Goal: Answer question/provide support

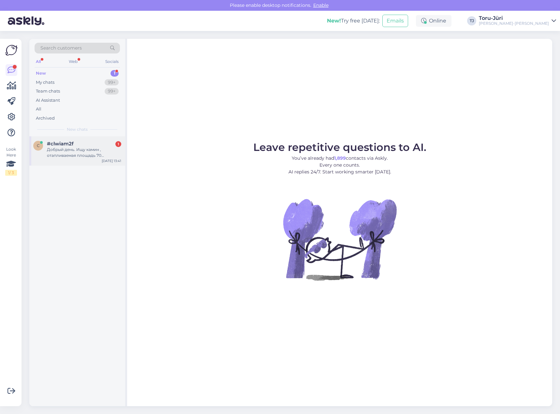
click at [80, 155] on div "Добрый день. Ищу камин , отапливаемая площадь 70 квадратов, потолки 2800. Желат…" at bounding box center [84, 153] width 74 height 12
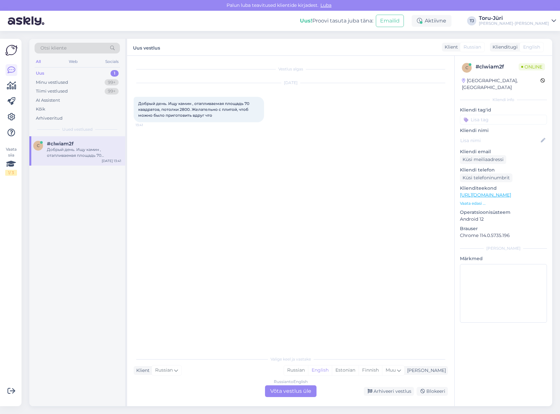
click at [304, 390] on div "Russian to English Võta vestlus üle" at bounding box center [291, 391] width 52 height 12
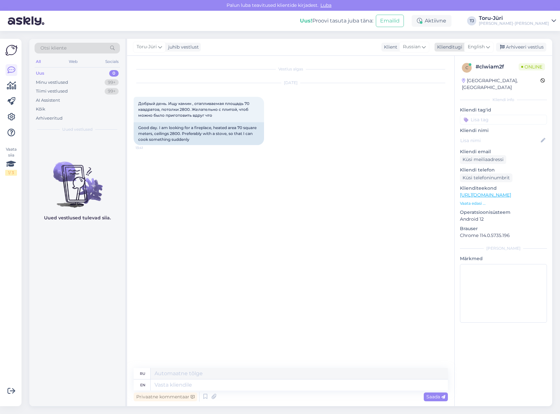
click at [480, 45] on span "English" at bounding box center [476, 46] width 17 height 7
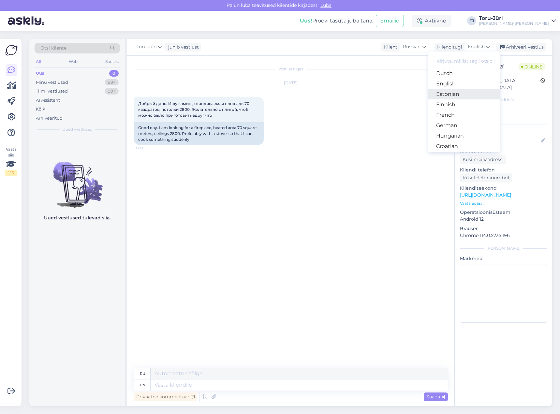
click at [463, 97] on link "Estonian" at bounding box center [464, 94] width 72 height 10
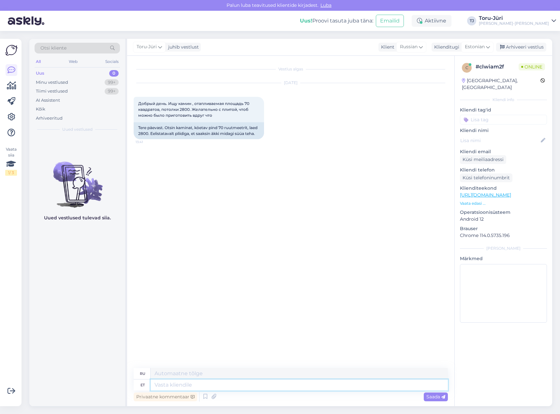
click at [192, 386] on textarea at bounding box center [299, 385] width 297 height 11
type textarea "Tere!"
type textarea "Привет!"
type textarea "Tere! Valiku l"
type textarea "Привет! Выбор"
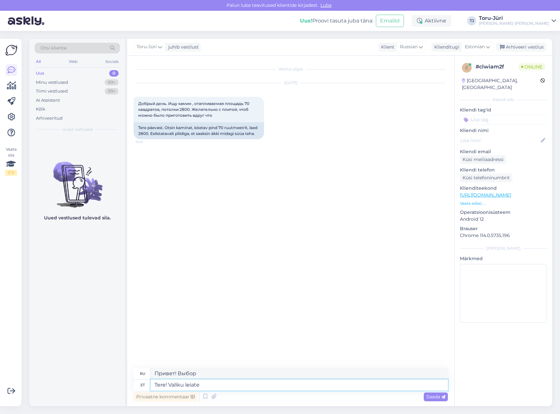
type textarea "Tere! Valiku leiate"
type textarea "Привет! Вы можете найти подборку"
type textarea "Tere! Valiku leiate siit:"
type textarea "Привет! Вы можете найти подборку здесь:"
paste textarea "[URL][DOMAIN_NAME]"
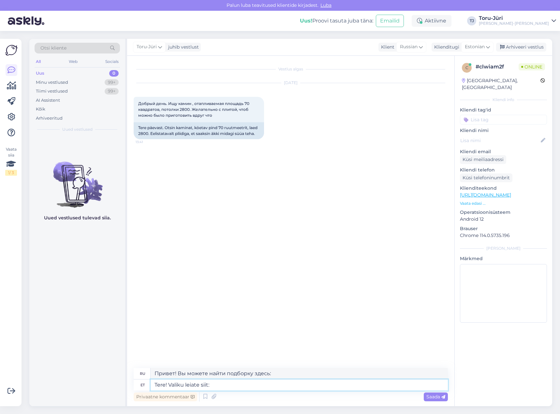
type textarea "Tere! Valiku leiate siit: [URL][DOMAIN_NAME]"
type textarea "Привет! Ассортимент можно найти здесь: [URL][DOMAIN_NAME]"
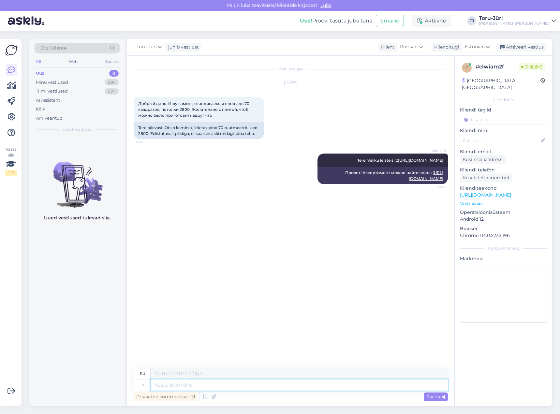
click at [288, 387] on textarea at bounding box center [299, 385] width 297 height 11
type textarea "Õhküttegap"
type textarea "Зазор нагрева воздуха"
type textarea "Õhküttega"
type textarea "Воздушное отопление"
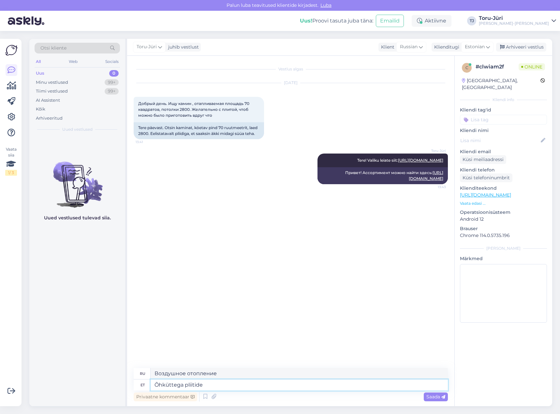
type textarea "Õhküttega pliitide j"
type textarea "Воздушные печи"
type textarea "Õhküttega pliitide juures"
type textarea "У печей с воздушным отоплением"
type textarea "Õhküttega pliitide juures on"
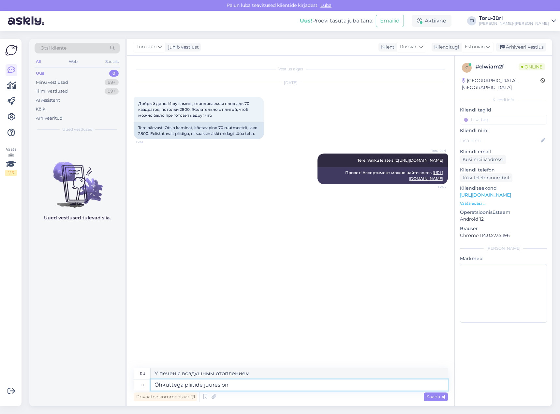
type textarea "С печами, отапливаемыми воздухом,"
type textarea "Õhküttega pliitide juures on kirjas"
type textarea "Это написано на печах с воздушным отоплением."
type textarea "Õhküttega pliitide juures on kirjas köetava p"
type textarea "Воздушные печи оснащены нагревательным элементом."
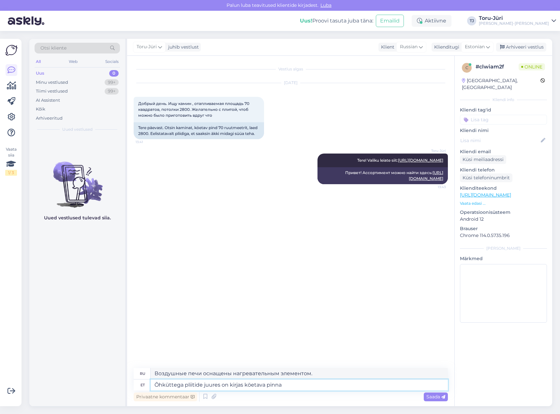
type textarea "Õhküttega pliitide juures on kirjas köetava pinna s"
type textarea "Поверхность нагрева указана на печах с воздушным отоплением."
type textarea "Õhküttega pliitide juures on kirjas köetava pinna suurus"
type textarea "У печей с воздушным отоплением указан размер нагреваемой поверхности."
type textarea "Õhküttega pliitide juures on kirjas köetava pinna suurus m3."
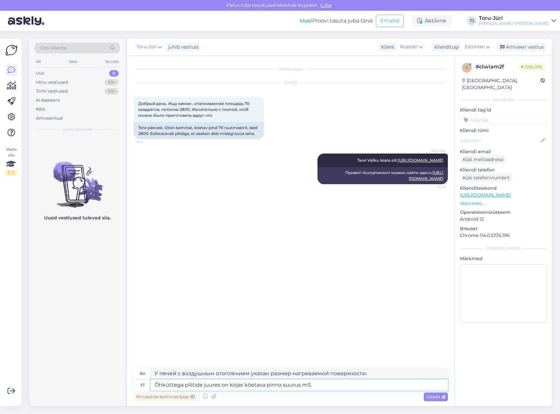
type textarea "У печей с воздушным отоплением площадь поверхности нагрева указана в м3."
type textarea "Õhküttega pliitide juures on kirjas köetava pinna suurus m3."
type textarea "Для печей с воздушным отоплением размер нагреваемой поверхности указывается в м…"
type textarea "Õhküttega pliitide juures on kirjas köetava pinna suurus m3. Jaga g"
type textarea "Для печей с воздушным отоплением указана площадь отапливаемой поверхности в м3.…"
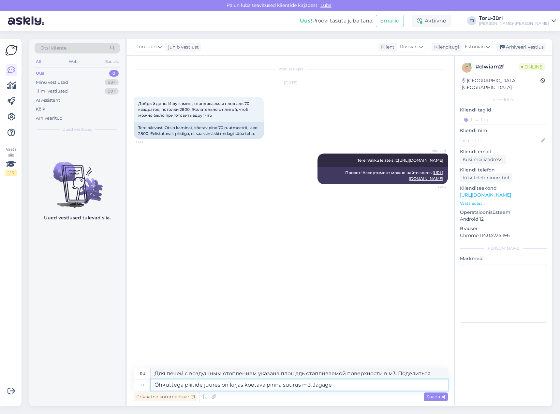
type textarea "Õhküttega pliitide juures on kirjas köetava pinna suurus m3. Jagage s"
type textarea "Воздушные печи маркируются площадью нагреваемой поверхности в м3."
type textarea "Õhküttega pliitide juures on kirjas köetava pinna suurus m3. Jagage see"
type textarea "Воздушные печи маркируются площадью обогреваемой поверхности в м3. Разделите её"
type textarea "Õhküttega pliitide juures on kirjas köetava pinna suurus m3. Jagage see number"
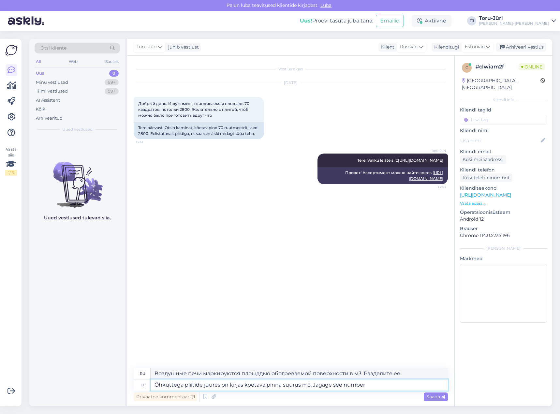
type textarea "Для печей с воздушным отоплением площадь поверхности нагрева указывается в м³. …"
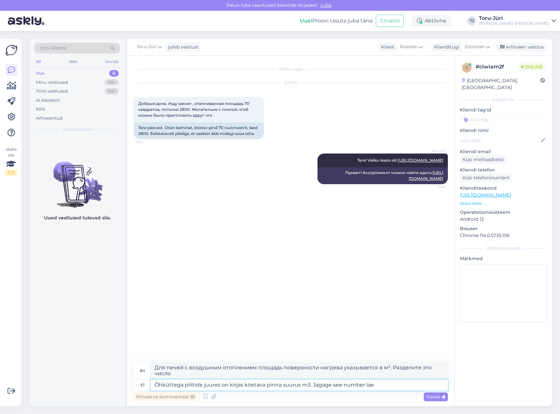
type textarea "Õhküttega pliitide juures on kirjas köetava pinna suurus m3. Jagage see number …"
type textarea "Для печей с воздушным отоплением площадь отапливаемой поверхности указывается в…"
type textarea "Õhküttega pliitide juures on kirjas köetava pinna suurus m3. Jagage see number …"
type textarea "Для печей с воздушным отоплением площадь обогреваемой поверхности указывается в…"
type textarea "Õhküttega pliitide juures on kirjas köetava pinna suurus m3. Jagage see number …"
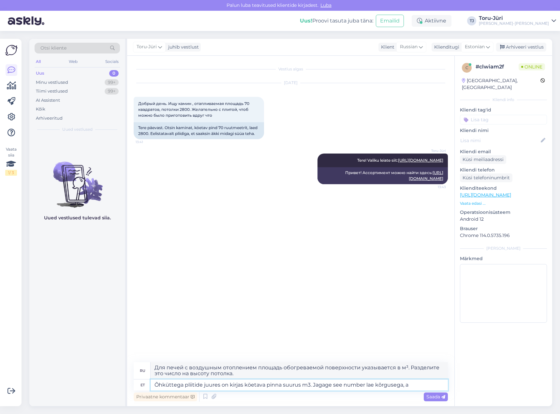
type textarea "Для печей с воздушным отоплением объём отапливаемой поверхности указывается в м…"
type textarea "Õhküttega pliitide juures on kirjas köetava pinna suurus m3. Jagage see number …"
type textarea "Для печей с воздушным отоплением площадь обогреваемой поверхности указывается в…"
type textarea "Õhküttega pliitide juures on kirjas köetava pinna suurus m3. Jagage see number …"
type textarea "Для печей с воздушным отоплением площадь нагреваемой поверхности указывается в …"
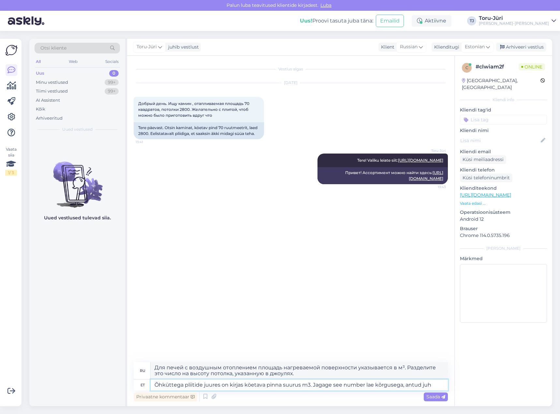
type textarea "Õhküttega pliitide juures on kirjas köetava pinna suurus m3. Jagage see number …"
type textarea "Для печей с воздушным отоплением площадь обогреваемой поверхности указывается в…"
type textarea "Õhküttega pliitide juures on kirjas köetava pinna suurus m3. Jagage see number …"
type textarea "Для печей с воздушным отоплением указана площадь отапливаемой поверхности в м3.…"
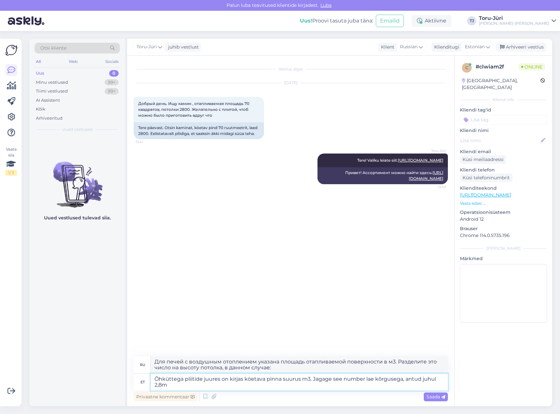
type textarea "Õhküttega pliitide juures on kirjas köetava pinna suurus m3. Jagage see number …"
type textarea "Для печей с воздушным отоплением объём отапливаемой поверхности указывается в м…"
type textarea "Õhküttega pliitide juures on kirjas köetava pinna suurus m3. Jagage see number …"
type textarea "Для печей с воздушным отоплением площадь поверхности нагрева указывается в м³. …"
type textarea "Õhküttega pliitide juures on kirjas köetava pinna suurus m3. Jagage see number …"
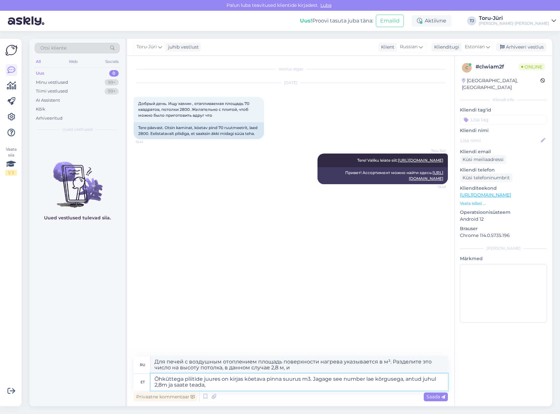
type textarea "Площадь обогреваемой поверхности для воздушных печей указана в м³. Разделите эт…"
type textarea "Õhküttega pliitide juures on kirjas köetava pinna suurus m3. Jagage see number …"
type textarea "Для печей с воздушным отоплением объём отапливаемой поверхности указывается в м…"
type textarea "Õhküttega pliitide juures on kirjas köetava pinna suurus m3. Jagage see number …"
type textarea "Площадь обогреваемой поверхности для воздушных печей указана в м³. Разделите эт…"
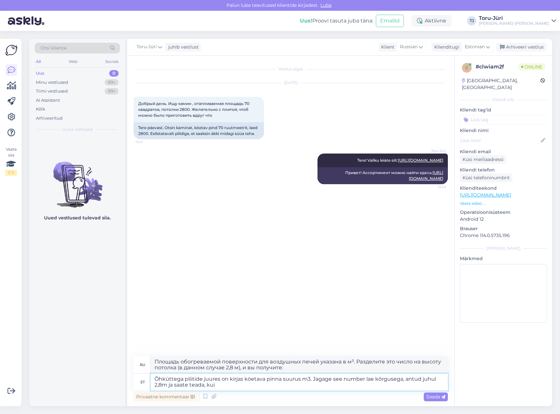
type textarea "Õhküttega pliitide juures on kirjas köetava pinna suurus m3. Jagage see number …"
type textarea "Площадь нагреваемой поверхности для воздушных печей указана в м³. Разделите это…"
type textarea "Õhküttega pliitide juures on kirjas köetava pinna suurus m3. Jagage see number …"
type textarea "Площадь нагреваемой поверхности для воздушных печей указана в м³. Разделите это…"
type textarea "Õhküttega pliitide juures on kirjas köetava pinna suurus m3. Jagage see number …"
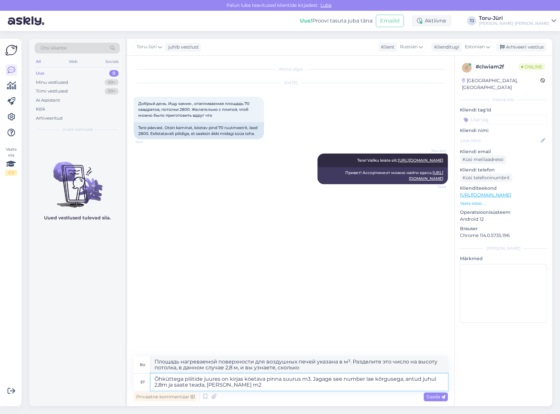
type textarea "Для печей с воздушным отоплением площадь отапливаемой поверхности указывается в…"
type textarea "Õhküttega pliitide juures on kirjas köetava pinna suurus m3. Jagage see number …"
type textarea "Площадь поверхности нагрева воздушных печей составляет м³. Разделите это число …"
type textarea "Õhküttega pliitide juures on kirjas köetava pinna suurus m3. Jagage see number …"
type textarea "Площадь поверхности обогрева воздушных печей указывается в м³. Разделите это чи…"
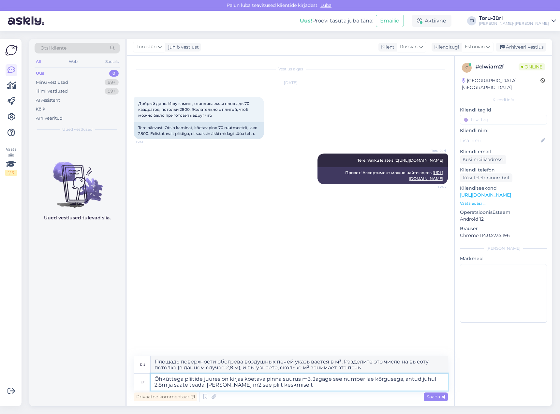
type textarea "Õhküttega pliitide juures on kirjas köetava pinna suurus m3. Jagage see number …"
type textarea "Площадь поверхности нагрева воздушной печи составляет м³. Разделите это число н…"
type textarea "Õhküttega pliitide juures on kirjas köetava pinna suurus m3. Jagage see number …"
type textarea "Площадь поверхности нагрева воздушных печей составляет м³. Разделите это число …"
type textarea "Õhküttega pliitide juures on kirjas köetava pinna suurus m3. Jagage see number …"
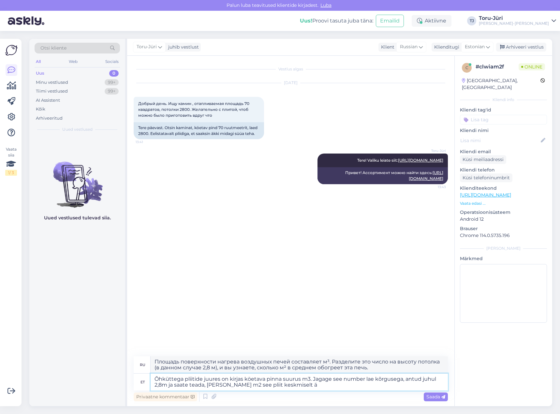
type textarea "Площадь поверхности нагрева воздушной печи составляет м³. Разделите это число н…"
type textarea "Õhküttega pliitide juures on kirjas köetava pinna suurus m3. Jagage see number …"
type textarea "Площадь поверхности нагрева воздушных печей составляет м³. Разделите это число …"
type textarea "Õhküttega pliitide juures on kirjas köetava pinna suurus m3. Jagage see number …"
type textarea "Площадь обогреваемой поверхности воздушных печей указывается в м³. Разделите эт…"
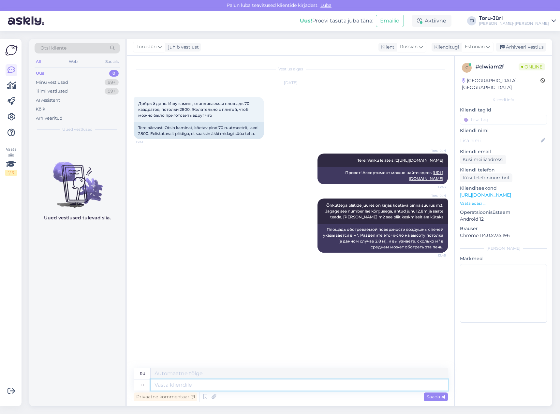
click at [219, 385] on textarea at bounding box center [299, 385] width 297 height 11
type textarea "Kui v"
type textarea "Если"
type textarea "Kui valiku te"
type textarea "Если выбор"
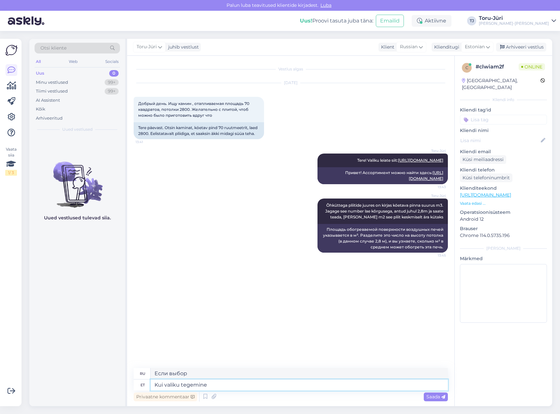
type textarea "Kui valiku tegemine"
type textarea "При выборе"
type textarea "Kui valiku tegemine on"
type textarea "Когда нужно сделать выбор"
type textarea "Kui valiku tegemine on keerukas"
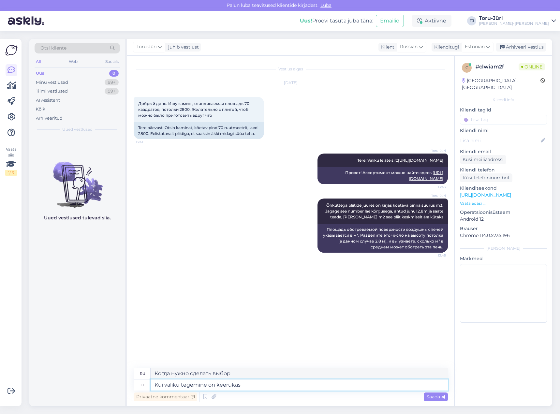
type textarea "Когда сделать выбор сложно"
type textarea "Kui valiku tegemine on keerukas, si"
type textarea "Когда сделать выбор сложно,"
type textarea "Kui valiku tegemine on keerukas, siis as"
type textarea "Если сделать выбор сложно, то"
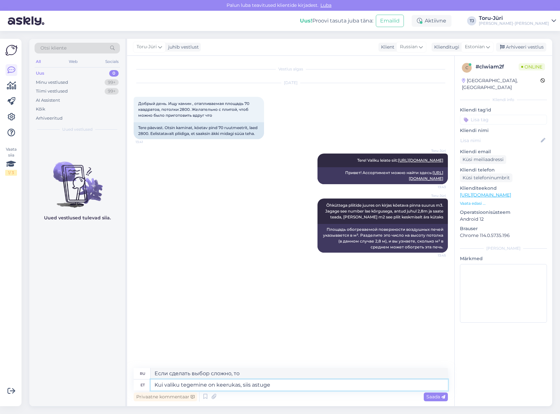
type textarea "Kui valiku tegemine on keerukas, siis astuge"
type textarea "Если сделать выбор сложно, то примите"
type textarea "Kui valiku tegemine on keerukas, siis astuge julgesti"
type textarea "Если сделать выбор сложно, тогда сделайте решительный шаг."
type textarea "Kui valiku tegemine on keerukas, siis astuge julgesti läbi"
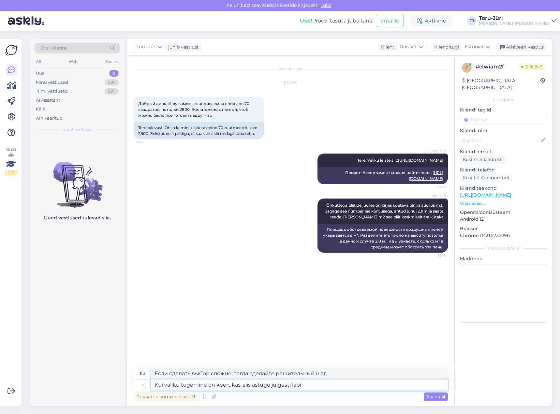
type textarea "Если сделать выбор сложно, то смело переходите по ссылке"
type textarea "Kui valiku tegemine on keerukas, siis astuge julgesti läbi lähimast"
type textarea "Если сделать выбор сложно, смело заходите в ближайший"
type textarea "Kui valiku tegemine on keerukas, siis astuge julgesti läbi lähimast [PERSON_NAM…"
type textarea "Если вам сложно сделать выбор, загляните в ближайший магазин [PERSON_NAME]-Jüri."
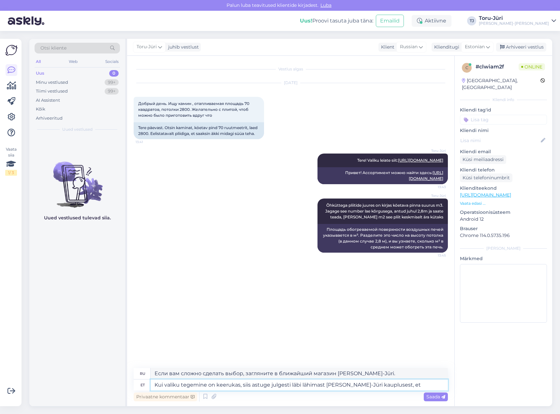
type textarea "Kui valiku tegemine on keerukas, siis astuge julgesti läbi lähimast [PERSON_NAM…"
type textarea "Если вам сложно сделать выбор, зайдите в ближайший магазин Тору-Юри, чтобы"
type textarea "Kui valiku tegemine on keerukas, siis astuge julgesti läbi lähimast [PERSON_NAM…"
type textarea "Если вам сложно сделать выбор, зайдите в ближайший магазин [PERSON_NAME]-Jüri и…"
type textarea "Kui valiku tegemine on keerukas, siis astuge julgesti läbi lähimast [PERSON_NAM…"
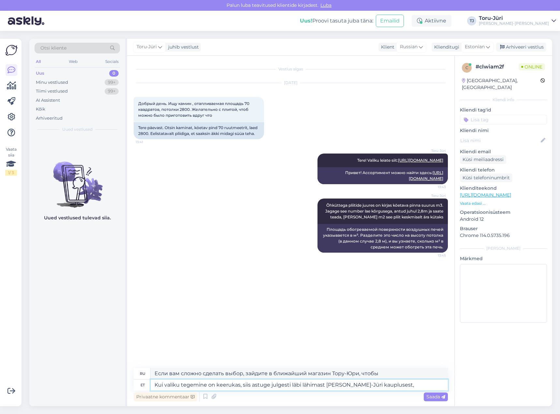
type textarea "Если вам сложно сделать выбор, загляните в ближайший магазин [PERSON_NAME]-Jüri."
type textarea "Kui valiku tegemine on keerukas, siis astuge julgesti läbi lähimast [PERSON_NAM…"
type textarea "Если выбор затруднителен, смело загляните в ближайший магазин Тору-Юри. Продавц…"
type textarea "Kui valiku tegemine on keerukas, siis astuge julgesti läbi lähimast [PERSON_NAM…"
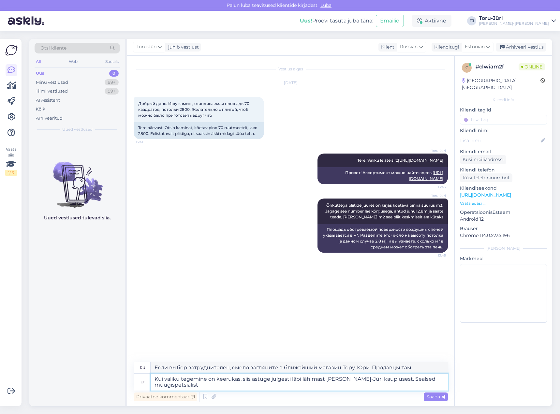
type textarea "Если вам сложно сделать выбор, загляните в ближайший магазин [PERSON_NAME]-Jüri…"
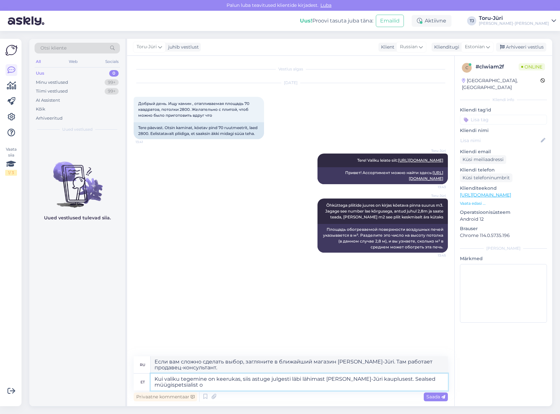
type textarea "Kui valiku tegemine on keerukas, siis astuge julgesti läbi lähimast [PERSON_NAM…"
type textarea "Если выбор затруднителен, загляните в ближайший магазин [PERSON_NAME]-Jüri. Там…"
type textarea "Kui valiku tegemine on keerukas, siis astuge julgesti läbi lähimast [PERSON_NAM…"
type textarea "Если вам сложно сделать выбор, загляните в ближайший магазин [PERSON_NAME]-Jüri…"
type textarea "Kui valiku tegemine on keerukas, siis astuge julgesti läbi lähimast [PERSON_NAM…"
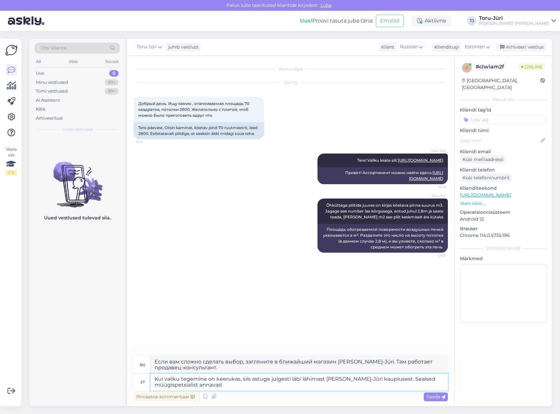
type textarea "Если вы затрудняетесь с выбором, загляните в ближайший магазин [PERSON_NAME]-Jü…"
type textarea "Kui valiku tegemine on keerukas, siis astuge julgesti läbi lähimast [PERSON_NAM…"
type textarea "Если вы затрудняетесь с выбором, загляните в ближайший магазин [PERSON_NAME]-Jü…"
type textarea "Kui valiku tegemine on keerukas, siis astuge julgesti läbi lähimast [PERSON_NAM…"
type textarea "Если вы затрудняетесь с выбором, загляните в ближайший магазин [PERSON_NAME]-Jü…"
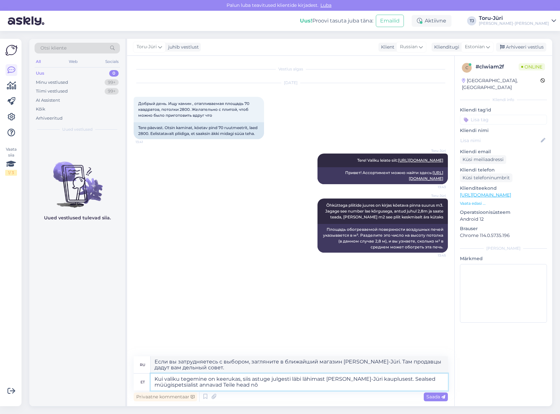
type textarea "Kui valiku tegemine on keerukas, siis astuge julgesti läbi lähimast Toru-Jüri k…"
type textarea "Если у вас возникли трудности с выбором, обязательно посетите ближайший магазин…"
